Goal: Information Seeking & Learning: Learn about a topic

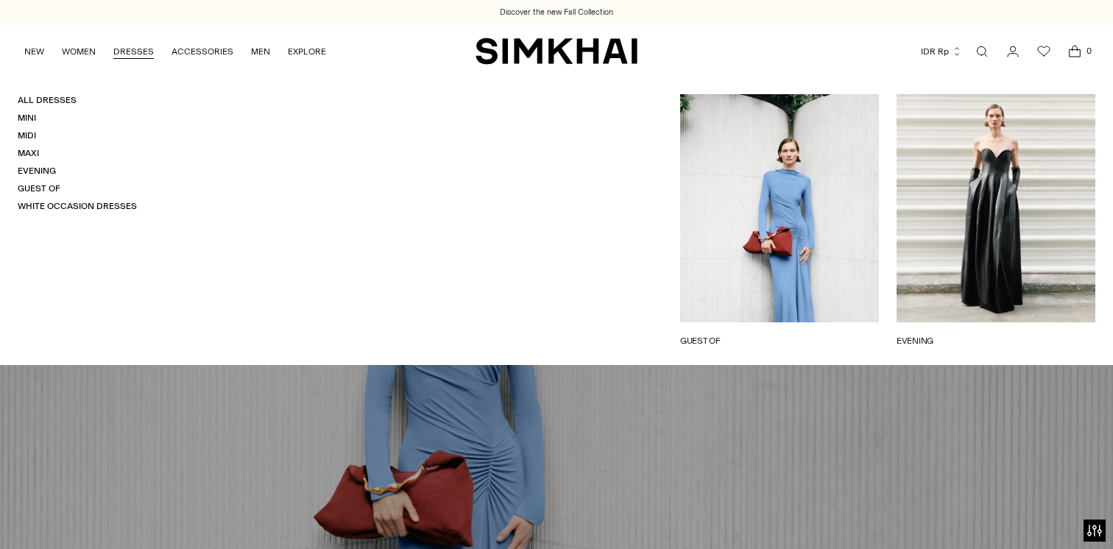
click at [130, 49] on link "DRESSES" at bounding box center [133, 51] width 40 height 32
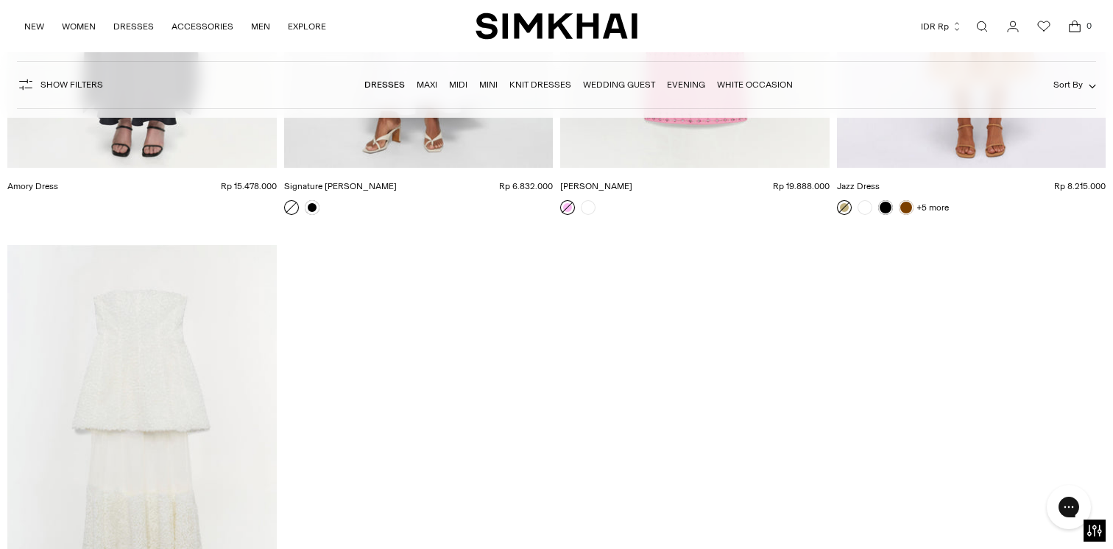
scroll to position [30635, 0]
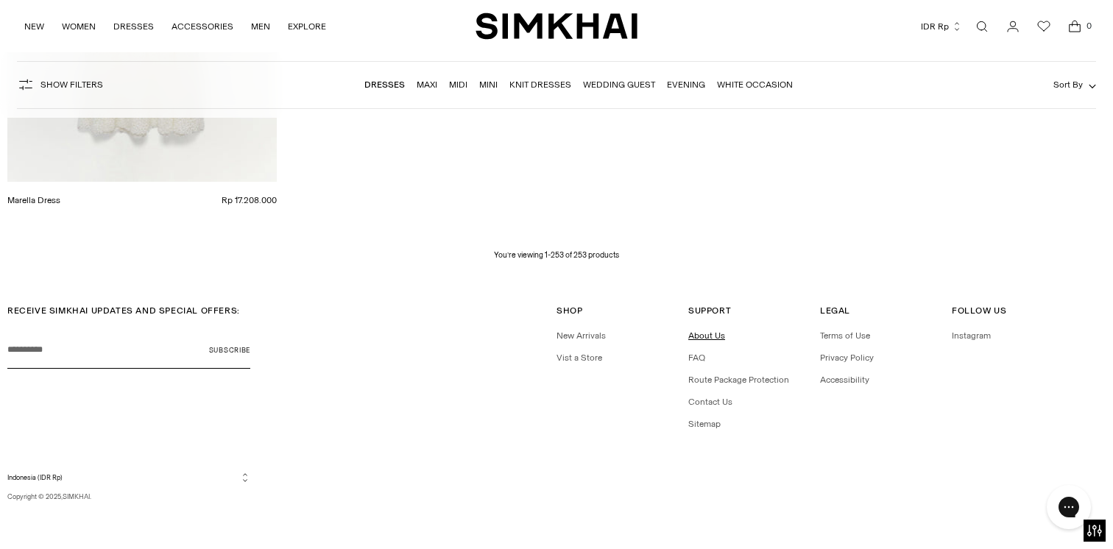
click at [699, 334] on link "About Us" at bounding box center [706, 336] width 37 height 10
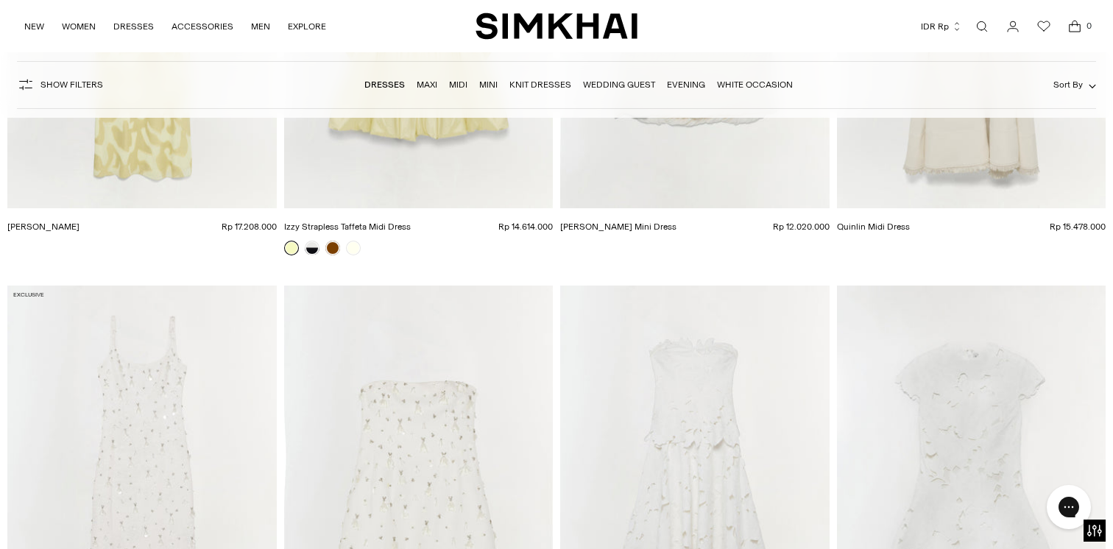
scroll to position [6696, 0]
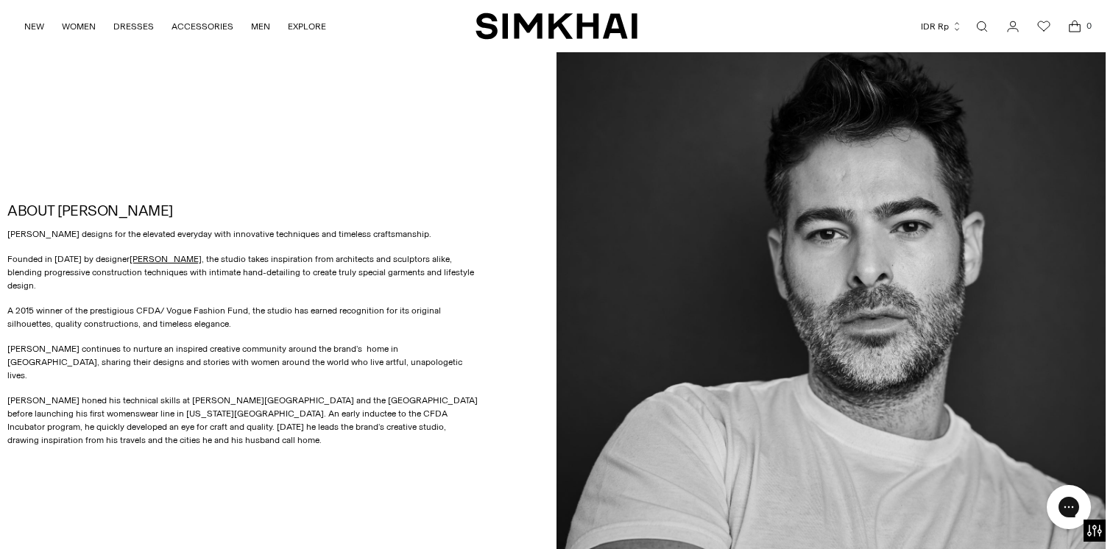
scroll to position [714, 0]
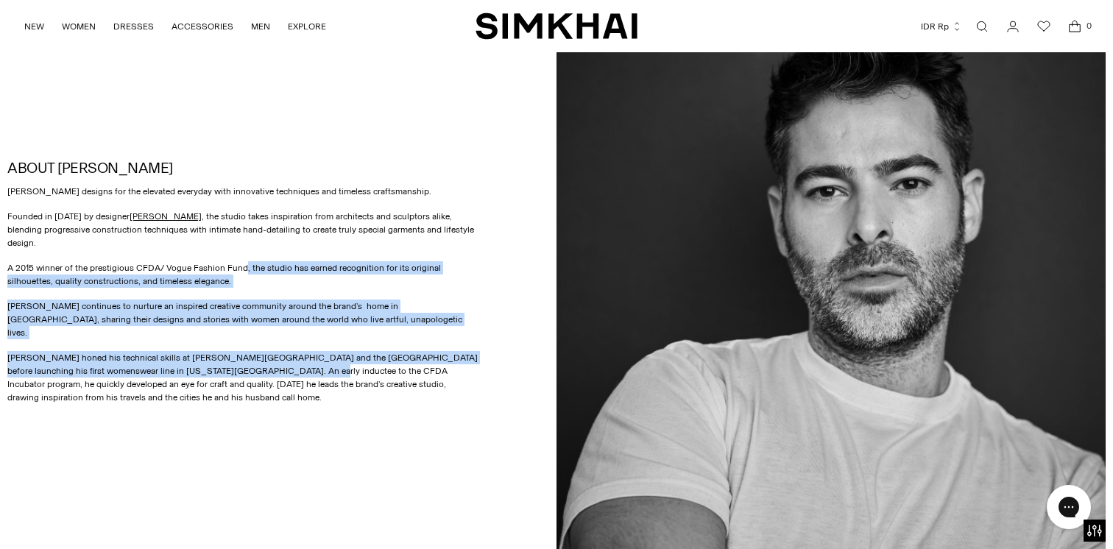
drag, startPoint x: 239, startPoint y: 275, endPoint x: 244, endPoint y: 364, distance: 89.3
click at [244, 364] on div "SIMKHAI designs for the elevated everyday with innovative techniques and timele…" at bounding box center [243, 294] width 473 height 219
click at [244, 364] on p "Jonathan Simkhai honed his technical skills at Parsons School of Design and the…" at bounding box center [243, 377] width 473 height 53
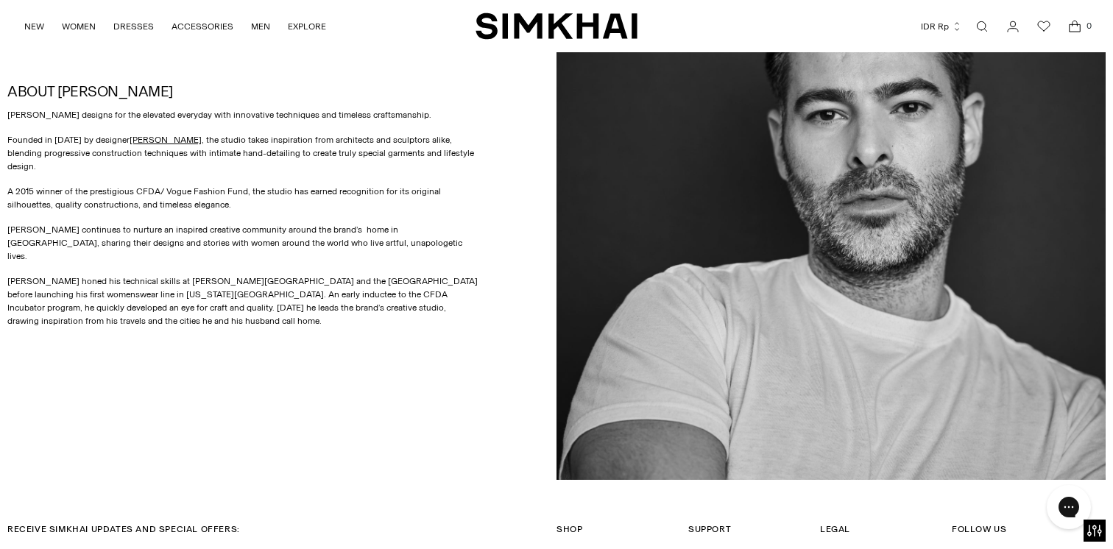
scroll to position [782, 0]
